Goal: Task Accomplishment & Management: Complete application form

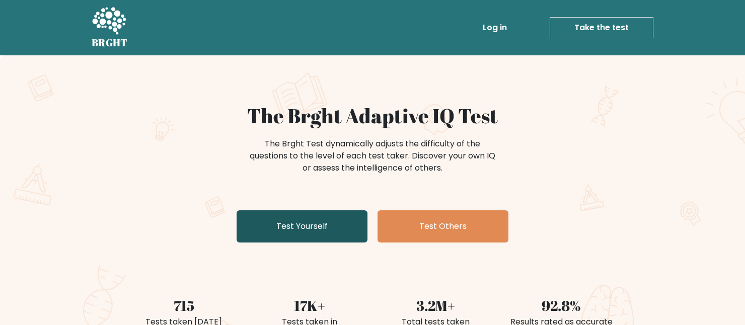
click at [325, 237] on link "Test Yourself" at bounding box center [302, 226] width 131 height 32
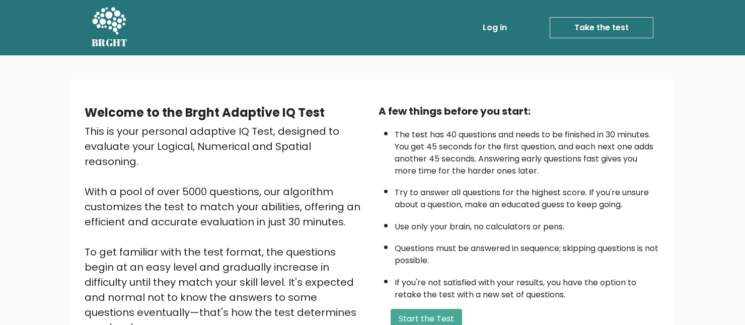
scroll to position [101, 0]
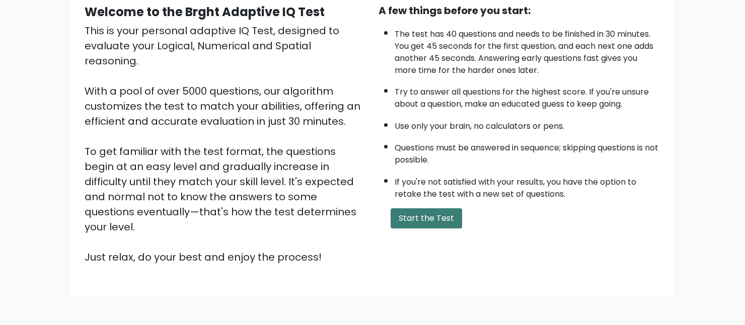
click at [434, 222] on button "Start the Test" at bounding box center [426, 218] width 71 height 20
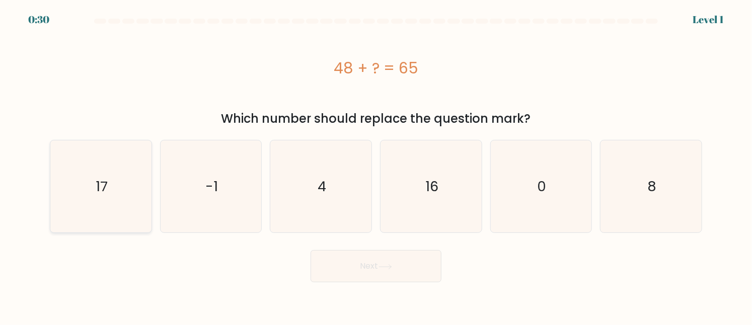
click at [122, 197] on icon "17" at bounding box center [101, 186] width 92 height 92
click at [376, 165] on input "a. 17" at bounding box center [376, 164] width 1 height 3
radio input "true"
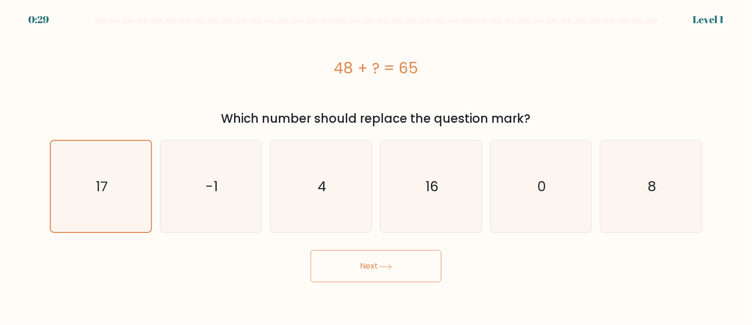
click at [364, 266] on button "Next" at bounding box center [376, 266] width 131 height 32
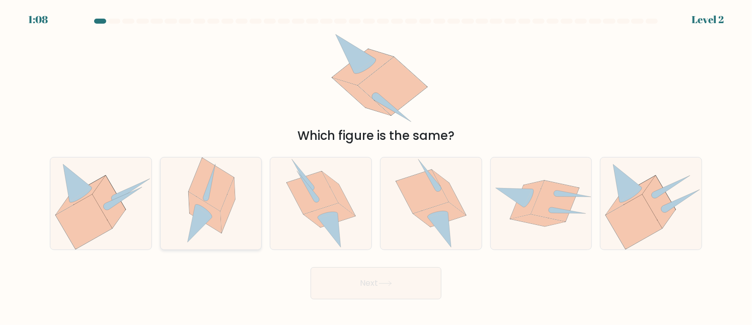
click at [203, 213] on icon at bounding box center [199, 224] width 25 height 37
click at [376, 165] on input "b." at bounding box center [376, 164] width 1 height 3
radio input "true"
click at [394, 208] on div at bounding box center [431, 203] width 102 height 93
click at [376, 165] on input "d." at bounding box center [376, 164] width 1 height 3
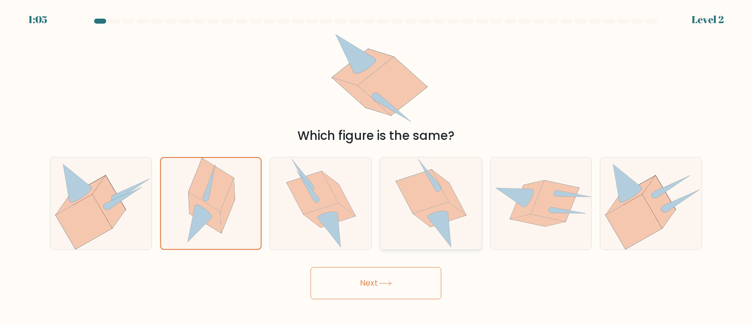
radio input "true"
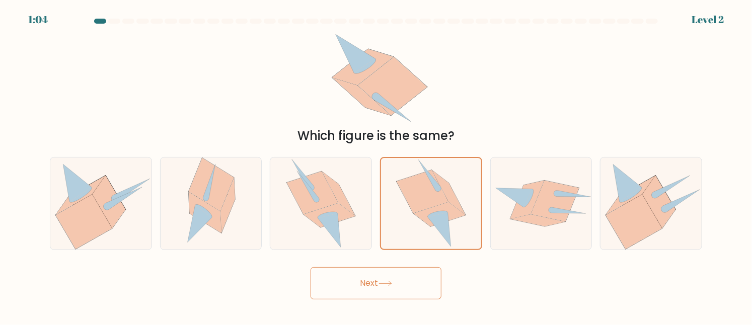
click at [411, 285] on button "Next" at bounding box center [376, 283] width 131 height 32
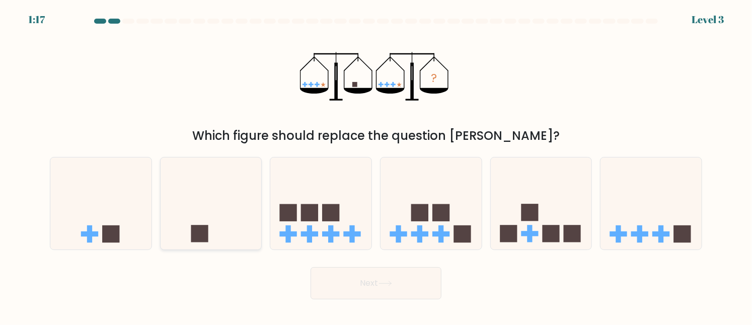
click at [212, 203] on icon at bounding box center [211, 204] width 101 height 84
click at [376, 165] on input "b." at bounding box center [376, 164] width 1 height 3
radio input "true"
click at [355, 281] on button "Next" at bounding box center [376, 283] width 131 height 32
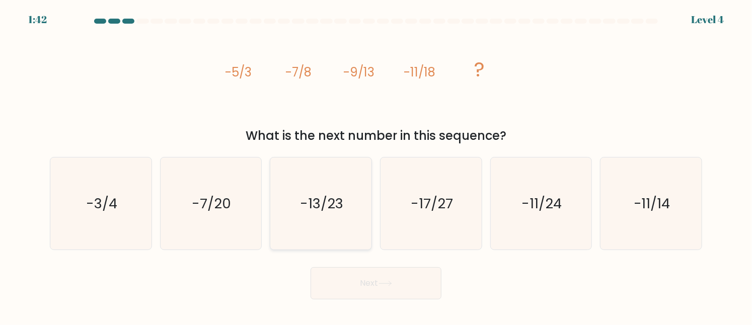
click at [300, 218] on icon "-13/23" at bounding box center [321, 204] width 92 height 92
click at [376, 165] on input "c. -13/23" at bounding box center [376, 164] width 1 height 3
radio input "true"
click at [372, 281] on button "Next" at bounding box center [376, 283] width 131 height 32
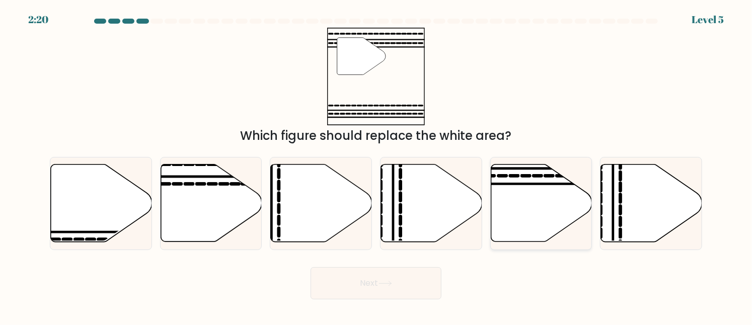
click at [497, 192] on icon at bounding box center [541, 203] width 101 height 77
click at [376, 165] on input "e." at bounding box center [376, 164] width 1 height 3
radio input "true"
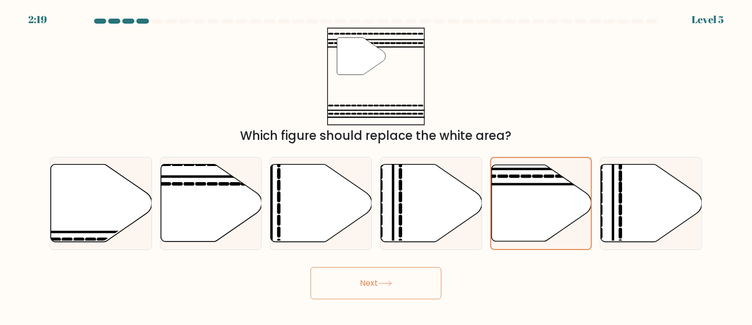
click at [403, 275] on button "Next" at bounding box center [376, 283] width 131 height 32
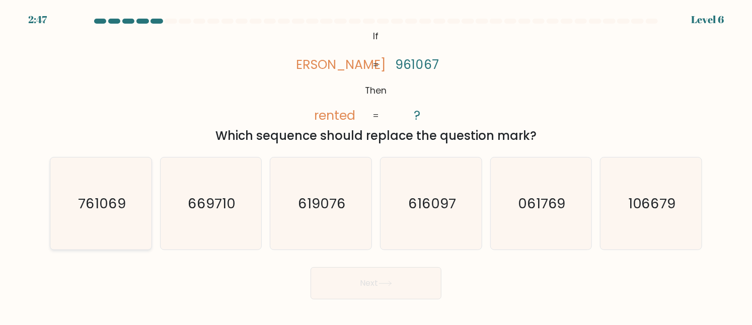
click at [67, 200] on icon "761069" at bounding box center [101, 204] width 92 height 92
click at [376, 165] on input "a. 761069" at bounding box center [376, 164] width 1 height 3
radio input "true"
click at [337, 280] on button "Next" at bounding box center [376, 283] width 131 height 32
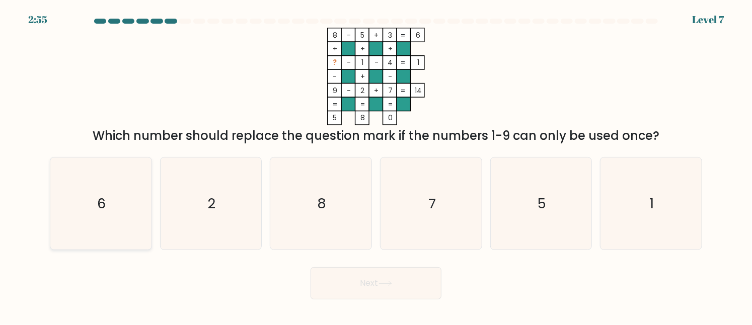
click at [75, 234] on icon "6" at bounding box center [101, 204] width 92 height 92
click at [376, 165] on input "a. 6" at bounding box center [376, 164] width 1 height 3
radio input "true"
click at [329, 287] on button "Next" at bounding box center [376, 283] width 131 height 32
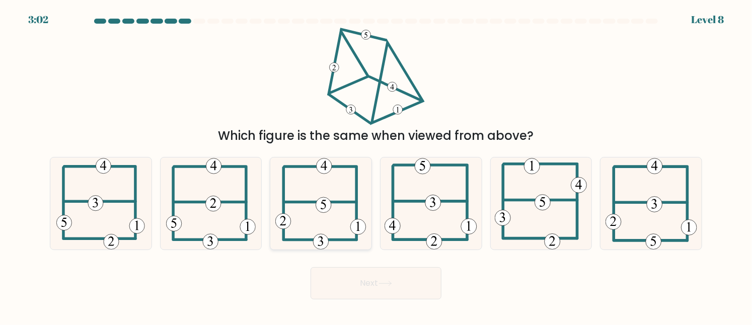
click at [297, 211] on icon at bounding box center [320, 204] width 91 height 92
click at [376, 165] on input "c." at bounding box center [376, 164] width 1 height 3
radio input "true"
click at [361, 267] on button "Next" at bounding box center [376, 283] width 131 height 32
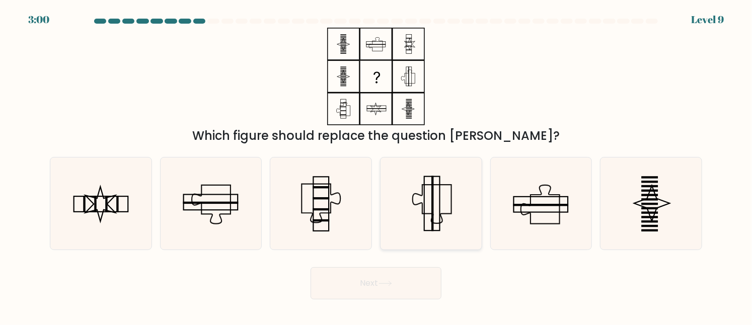
click at [390, 196] on icon at bounding box center [431, 204] width 92 height 92
click at [376, 165] on input "d." at bounding box center [376, 164] width 1 height 3
radio input "true"
click at [402, 288] on button "Next" at bounding box center [376, 283] width 131 height 32
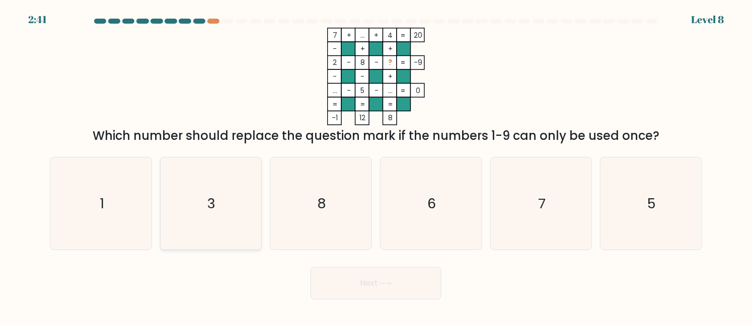
click at [176, 196] on icon "3" at bounding box center [211, 204] width 92 height 92
click at [376, 165] on input "b. 3" at bounding box center [376, 164] width 1 height 3
radio input "true"
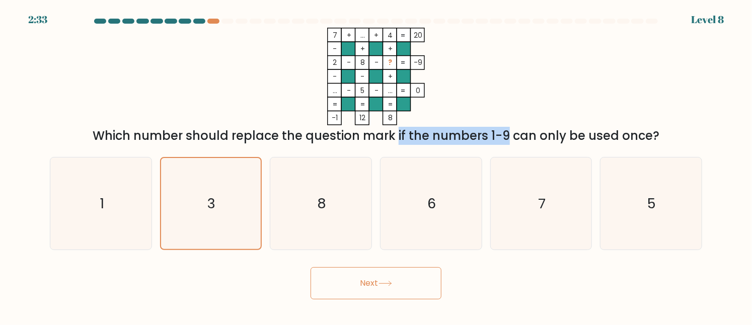
drag, startPoint x: 309, startPoint y: 131, endPoint x: 416, endPoint y: 138, distance: 106.9
click at [416, 138] on div "Which number should replace the question mark if the numbers 1-9 can only be us…" at bounding box center [376, 136] width 640 height 18
click at [472, 106] on icon "7 + ... + 4 20 - + + 2 - 8 - ? -9 - - + ... - 5 - ... = 0 = = = = -1 12 8 =" at bounding box center [376, 77] width 302 height 98
click at [390, 293] on button "Next" at bounding box center [376, 283] width 131 height 32
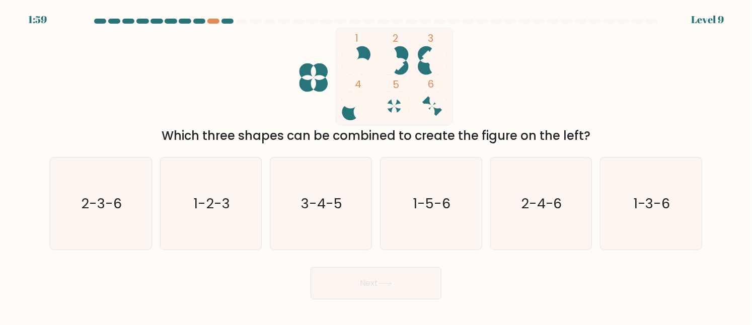
click at [523, 86] on div "1 2 3 4 5 6 Which three shapes can be combined to create the figure on the left?" at bounding box center [376, 86] width 664 height 117
click at [315, 227] on icon "3-4-5" at bounding box center [321, 204] width 92 height 92
click at [376, 165] on input "c. 3-4-5" at bounding box center [376, 164] width 1 height 3
radio input "true"
click at [343, 271] on button "Next" at bounding box center [376, 283] width 131 height 32
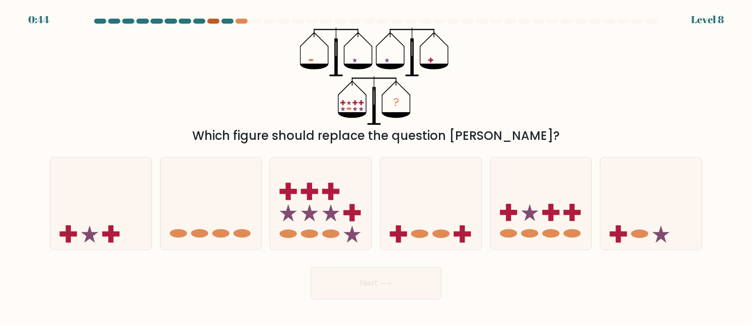
click at [209, 23] on div at bounding box center [213, 21] width 12 height 5
click at [213, 21] on div at bounding box center [213, 21] width 12 height 5
click at [547, 231] on ellipse at bounding box center [550, 233] width 17 height 9
click at [376, 165] on input "e." at bounding box center [376, 164] width 1 height 3
radio input "true"
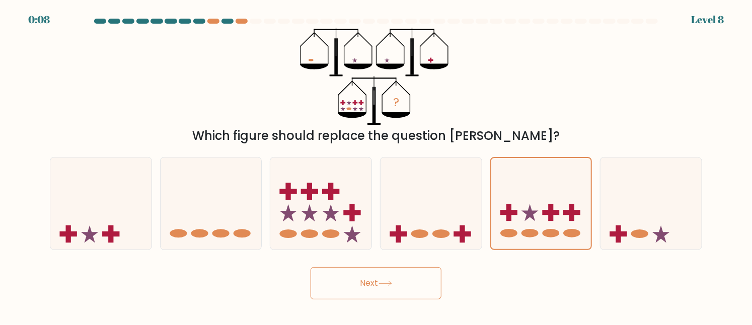
click at [422, 291] on button "Next" at bounding box center [376, 283] width 131 height 32
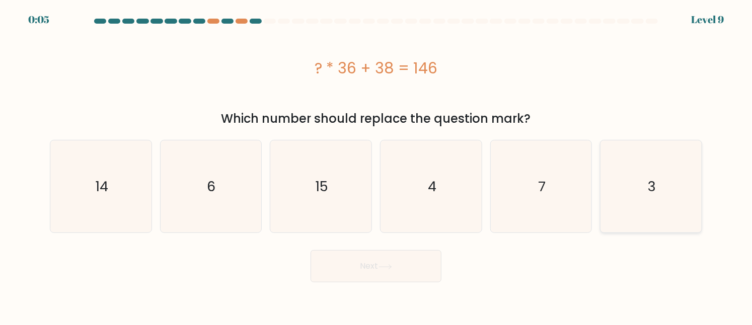
click at [663, 189] on icon "3" at bounding box center [651, 186] width 92 height 92
click at [376, 165] on input "f. 3" at bounding box center [376, 164] width 1 height 3
radio input "true"
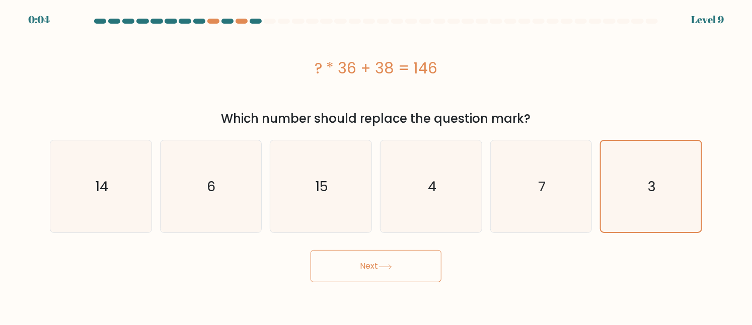
click at [419, 263] on button "Next" at bounding box center [376, 266] width 131 height 32
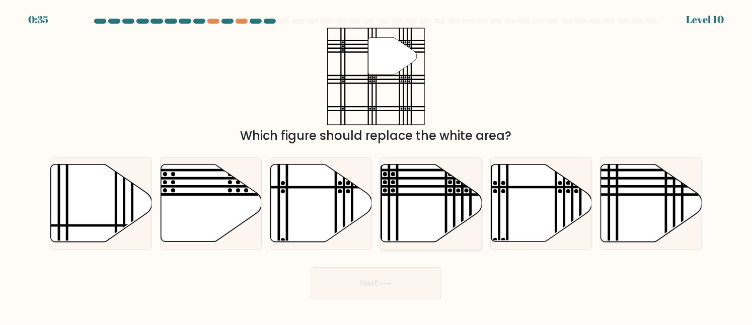
click at [451, 214] on icon at bounding box center [431, 203] width 101 height 77
click at [376, 165] on input "d." at bounding box center [376, 164] width 1 height 3
radio input "true"
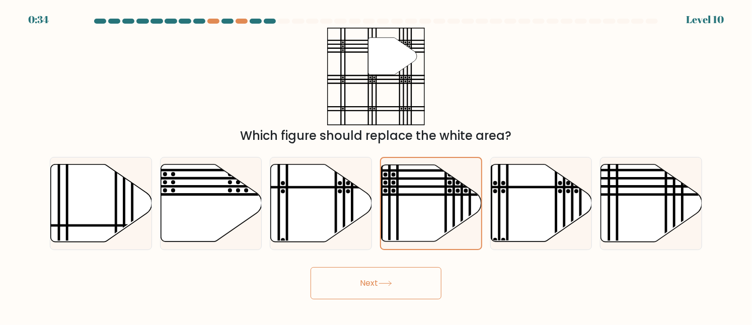
click at [391, 291] on button "Next" at bounding box center [376, 283] width 131 height 32
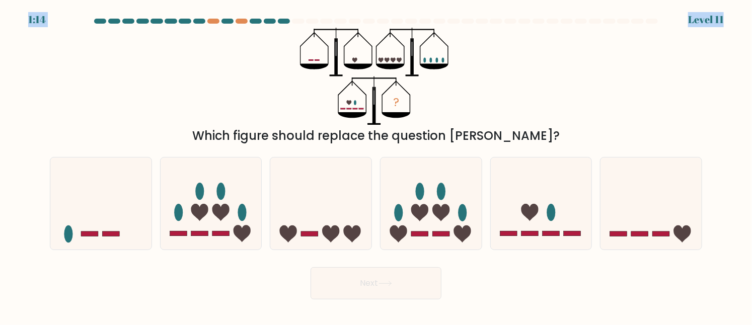
drag, startPoint x: 561, startPoint y: 22, endPoint x: 536, endPoint y: 24, distance: 24.7
click at [549, 24] on body "1:14 Level 11" at bounding box center [376, 162] width 752 height 325
click at [482, 43] on div "? Which figure should replace the question mark?" at bounding box center [376, 86] width 664 height 117
click at [523, 222] on icon at bounding box center [541, 204] width 101 height 84
click at [376, 165] on input "e." at bounding box center [376, 164] width 1 height 3
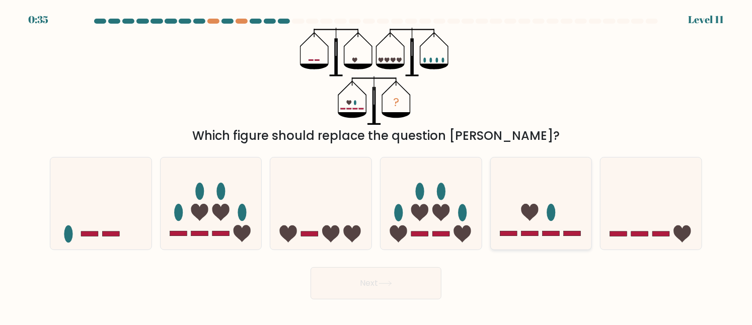
radio input "true"
click at [407, 280] on button "Next" at bounding box center [376, 283] width 131 height 32
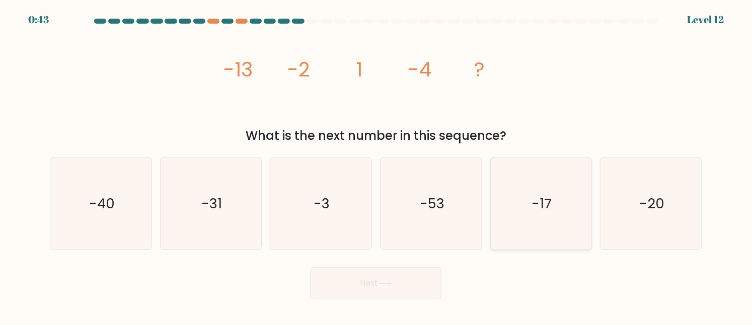
click at [500, 216] on icon "-17" at bounding box center [541, 204] width 92 height 92
click at [376, 165] on input "e. -17" at bounding box center [376, 164] width 1 height 3
radio input "true"
click at [417, 292] on button "Next" at bounding box center [376, 283] width 131 height 32
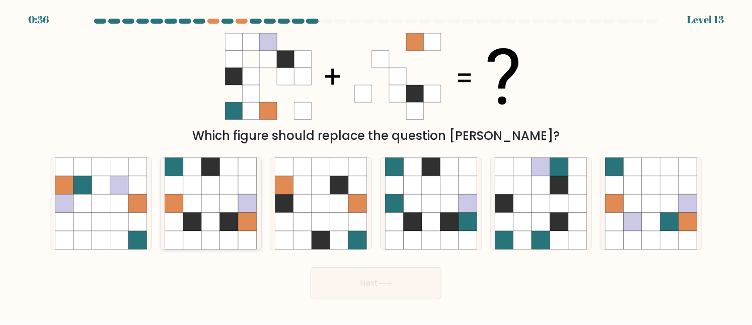
click at [232, 221] on icon at bounding box center [229, 222] width 19 height 19
click at [376, 165] on input "b." at bounding box center [376, 164] width 1 height 3
radio input "true"
click at [338, 278] on button "Next" at bounding box center [376, 283] width 131 height 32
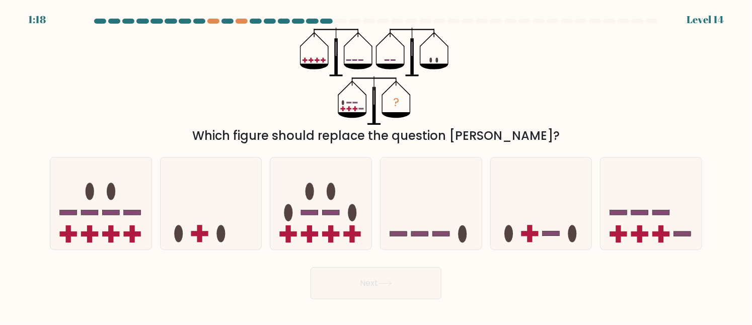
drag, startPoint x: 211, startPoint y: 25, endPoint x: 219, endPoint y: 21, distance: 9.5
click at [219, 21] on div at bounding box center [376, 23] width 664 height 9
click at [219, 21] on at bounding box center [376, 21] width 566 height 5
click at [620, 224] on icon at bounding box center [650, 204] width 101 height 84
click at [376, 165] on input "f." at bounding box center [376, 164] width 1 height 3
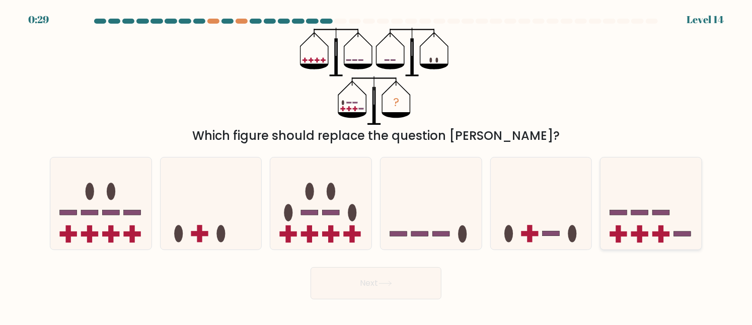
radio input "true"
click at [397, 284] on button "Next" at bounding box center [376, 283] width 131 height 32
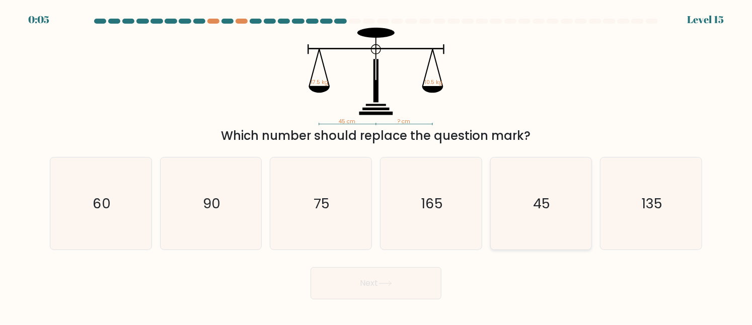
click at [537, 216] on icon "45" at bounding box center [541, 204] width 92 height 92
click at [376, 165] on input "e. 45" at bounding box center [376, 164] width 1 height 3
radio input "true"
click at [397, 281] on button "Next" at bounding box center [376, 283] width 131 height 32
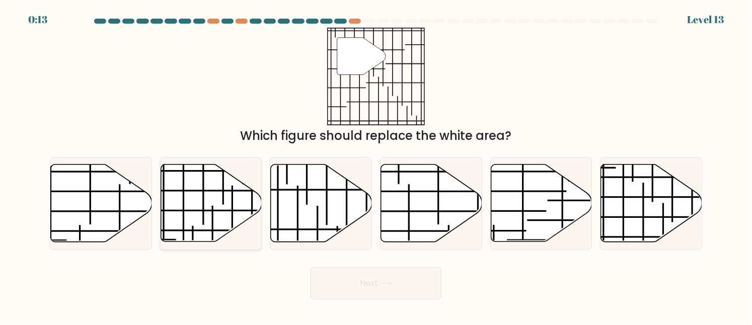
click at [203, 220] on line at bounding box center [203, 185] width 0 height 82
click at [376, 165] on input "b." at bounding box center [376, 164] width 1 height 3
radio input "true"
click at [366, 296] on button "Next" at bounding box center [376, 283] width 131 height 32
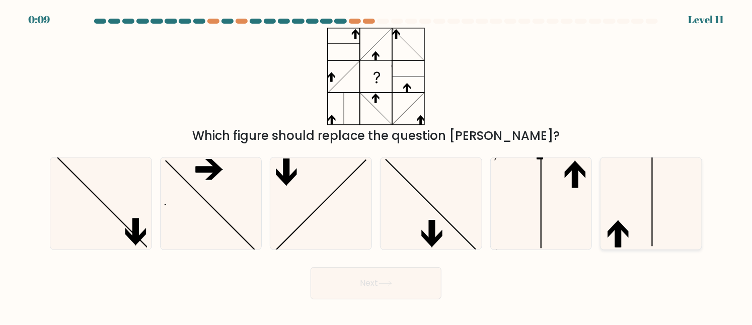
click at [649, 231] on icon at bounding box center [651, 204] width 92 height 92
click at [376, 165] on input "f." at bounding box center [376, 164] width 1 height 3
radio input "true"
click at [407, 284] on button "Next" at bounding box center [376, 283] width 131 height 32
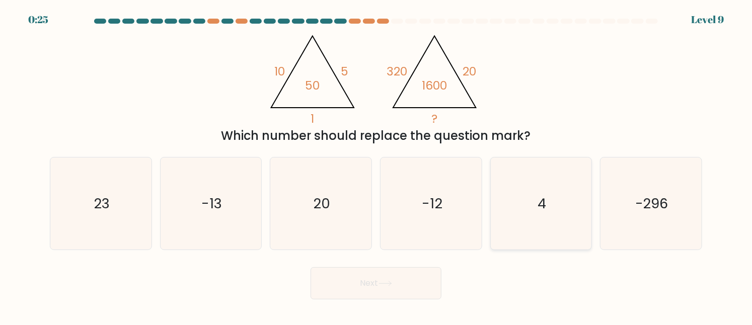
drag, startPoint x: 522, startPoint y: 221, endPoint x: 497, endPoint y: 229, distance: 26.3
click at [522, 222] on icon "4" at bounding box center [541, 204] width 92 height 92
click at [376, 165] on input "e. 4" at bounding box center [376, 164] width 1 height 3
radio input "true"
click at [398, 281] on button "Next" at bounding box center [376, 283] width 131 height 32
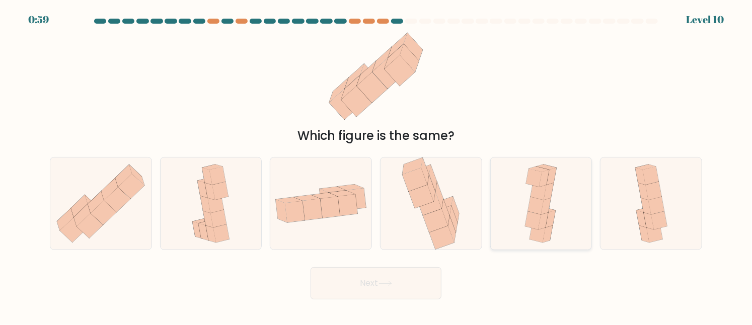
click at [508, 224] on div at bounding box center [541, 203] width 102 height 93
click at [376, 165] on input "e." at bounding box center [376, 164] width 1 height 3
radio input "true"
click at [399, 290] on button "Next" at bounding box center [376, 283] width 131 height 32
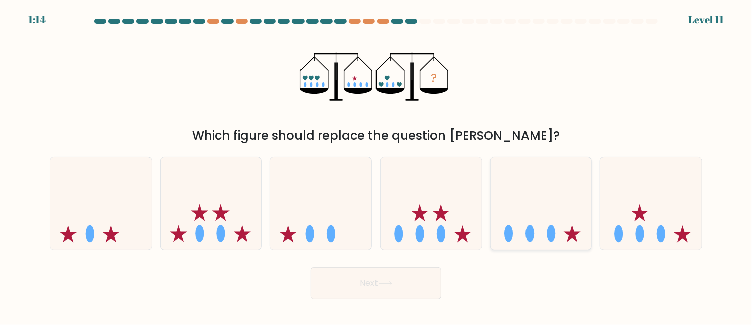
drag, startPoint x: 575, startPoint y: 225, endPoint x: 539, endPoint y: 249, distance: 42.8
click at [575, 225] on icon at bounding box center [541, 204] width 101 height 84
click at [376, 165] on input "e." at bounding box center [376, 164] width 1 height 3
radio input "true"
click at [368, 299] on div "Next" at bounding box center [376, 280] width 664 height 37
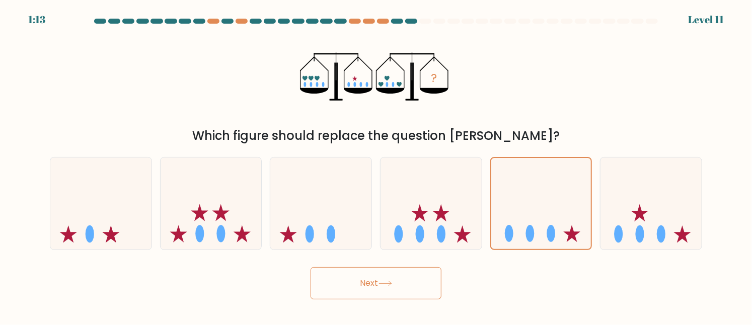
click at [375, 288] on button "Next" at bounding box center [376, 283] width 131 height 32
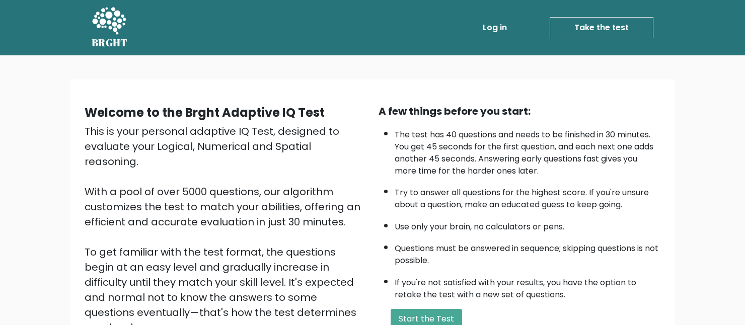
scroll to position [101, 0]
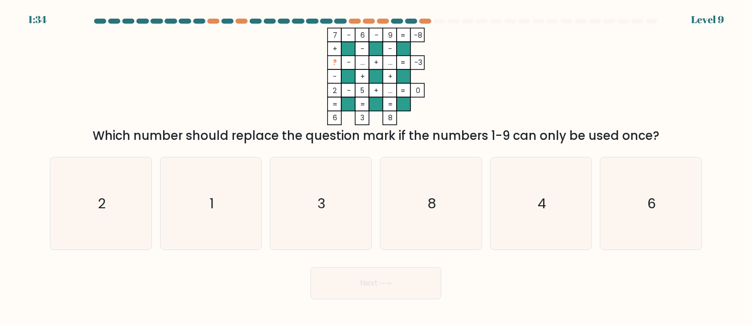
drag, startPoint x: 477, startPoint y: 325, endPoint x: 477, endPoint y: 330, distance: 5.1
click at [477, 325] on html "1:34 Level 9" at bounding box center [376, 162] width 752 height 325
